Goal: Task Accomplishment & Management: Manage account settings

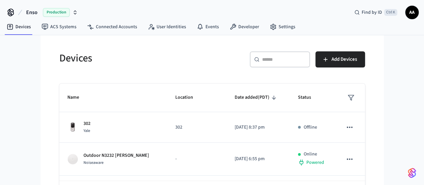
click at [310, 65] on div "​ ​" at bounding box center [280, 59] width 60 height 16
paste input "**********"
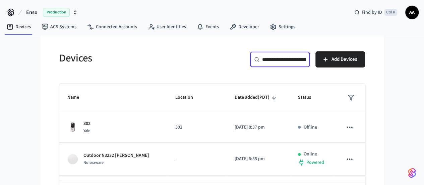
scroll to position [0, 49]
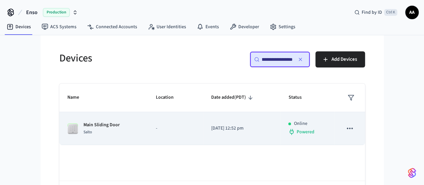
type input "**********"
click at [148, 131] on td "-" at bounding box center [175, 128] width 55 height 33
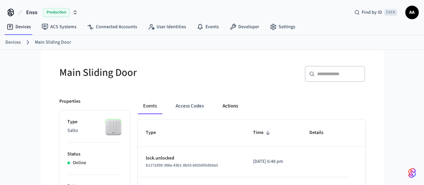
click at [217, 105] on button "Actions" at bounding box center [230, 106] width 26 height 16
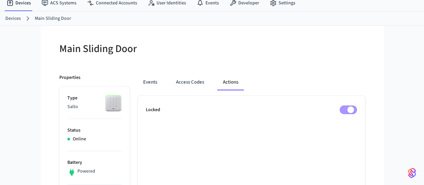
scroll to position [67, 0]
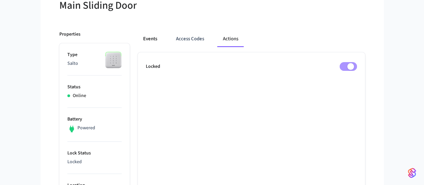
click at [138, 36] on button "Events" at bounding box center [150, 39] width 25 height 16
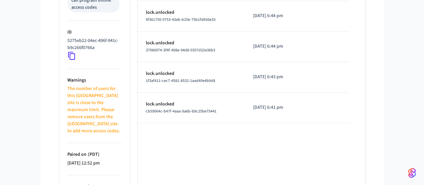
scroll to position [360, 0]
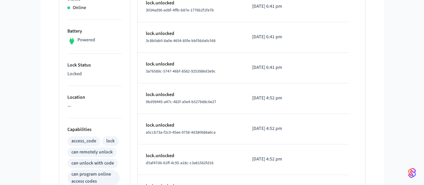
scroll to position [92, 0]
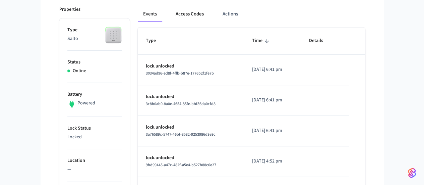
click at [177, 10] on button "Access Codes" at bounding box center [189, 14] width 39 height 16
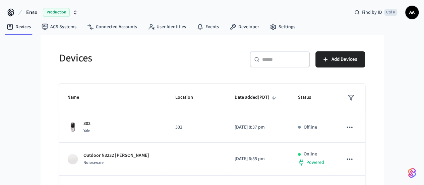
click at [310, 65] on div "​ ​" at bounding box center [280, 59] width 60 height 16
paste input "**********"
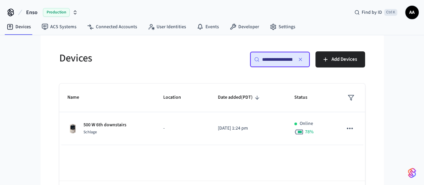
scroll to position [0, 49]
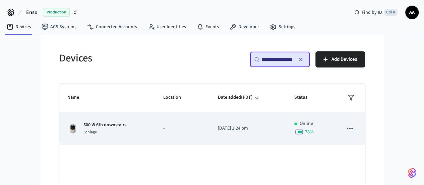
type input "**********"
click at [155, 127] on td "-" at bounding box center [182, 128] width 55 height 33
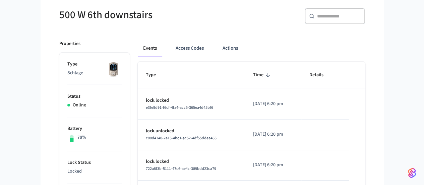
scroll to position [67, 0]
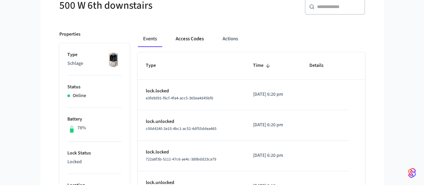
click at [175, 37] on button "Access Codes" at bounding box center [189, 39] width 39 height 16
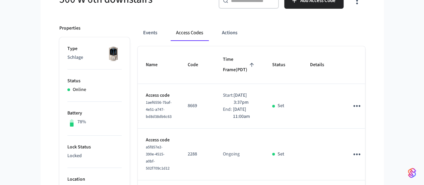
scroll to position [50, 0]
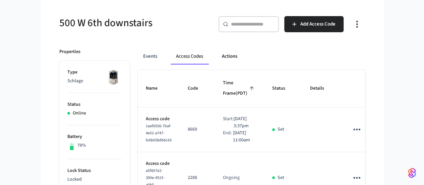
click at [217, 54] on button "Actions" at bounding box center [230, 56] width 26 height 16
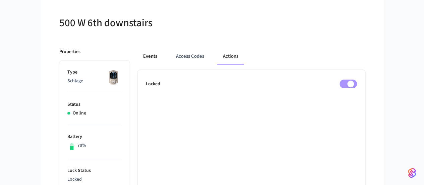
click at [138, 53] on button "Events" at bounding box center [150, 56] width 25 height 16
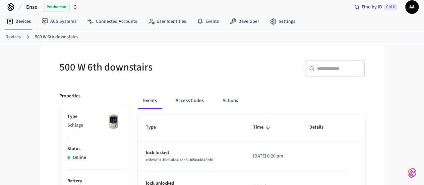
scroll to position [0, 0]
